Goal: Task Accomplishment & Management: Manage account settings

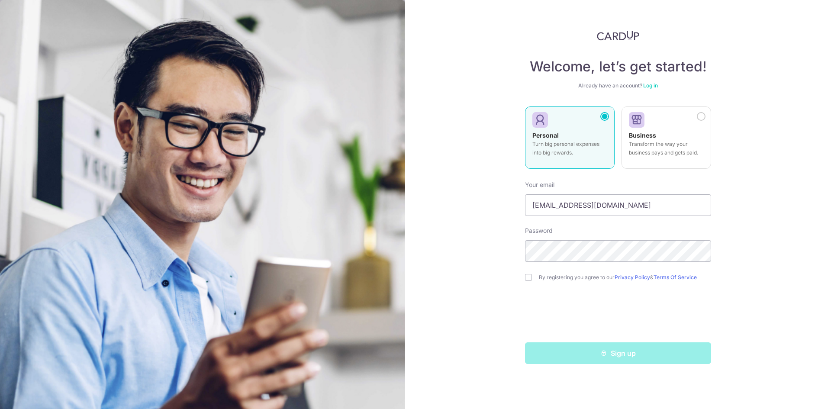
click at [647, 87] on link "Log in" at bounding box center [650, 85] width 15 height 6
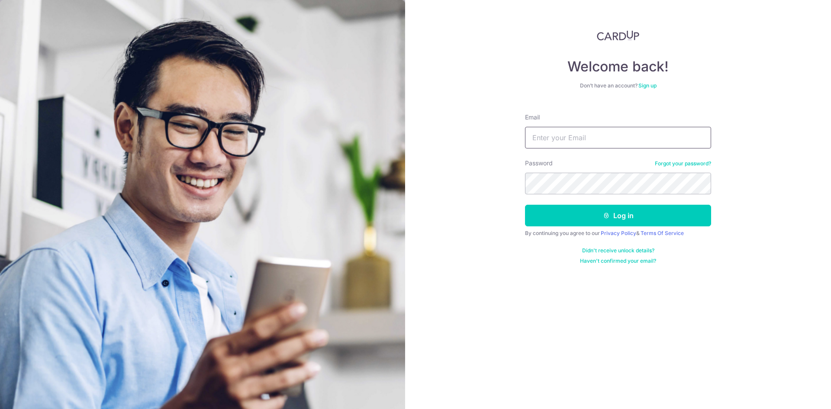
type input "[EMAIL_ADDRESS][DOMAIN_NAME]"
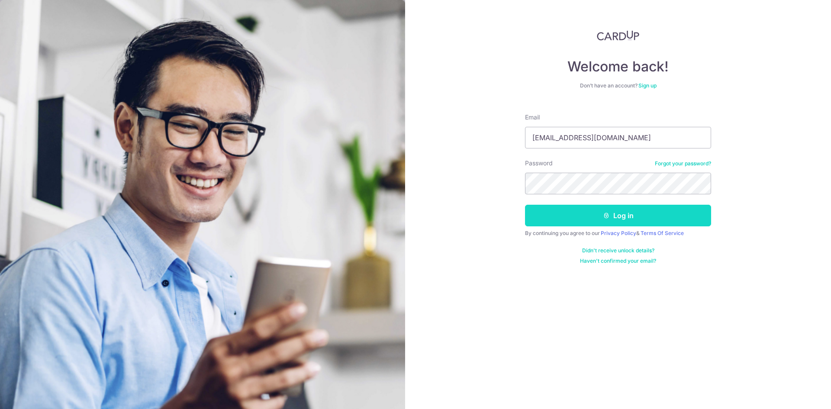
click at [594, 215] on button "Log in" at bounding box center [618, 216] width 186 height 22
